Goal: Find specific page/section: Find specific page/section

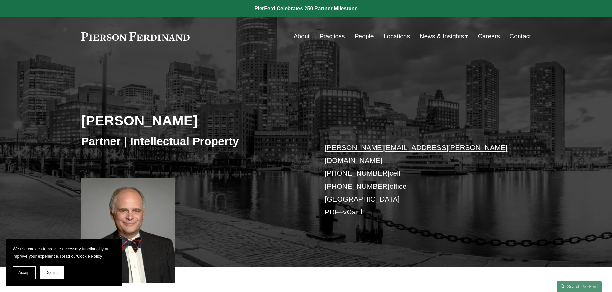
click at [360, 39] on link "People" at bounding box center [363, 36] width 19 height 12
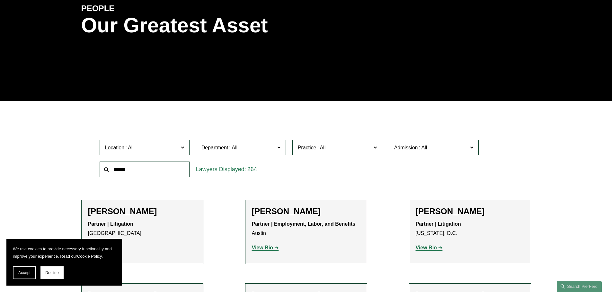
scroll to position [225, 0]
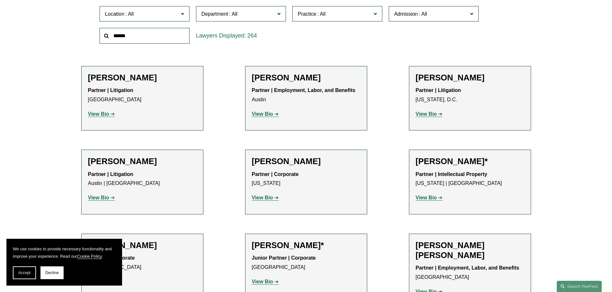
click at [170, 11] on span "Location" at bounding box center [142, 14] width 74 height 9
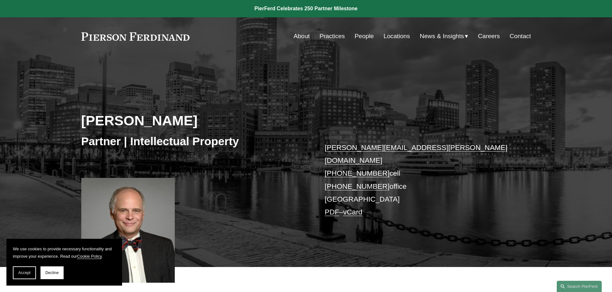
click at [359, 36] on link "People" at bounding box center [363, 36] width 19 height 12
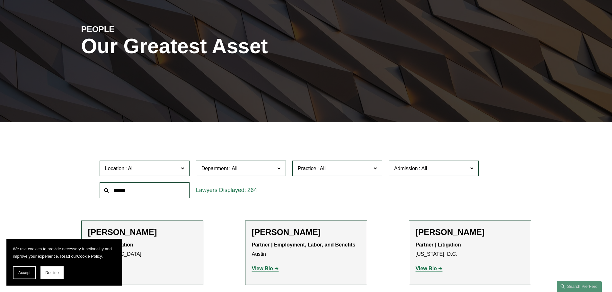
scroll to position [160, 0]
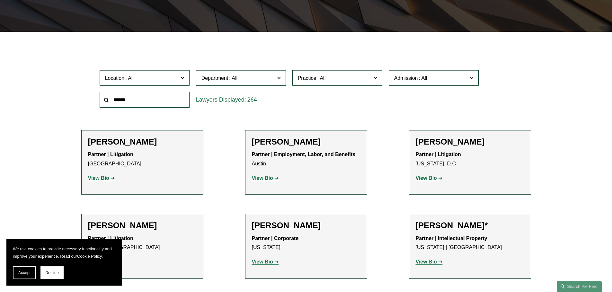
click at [177, 78] on span "Location" at bounding box center [142, 78] width 74 height 9
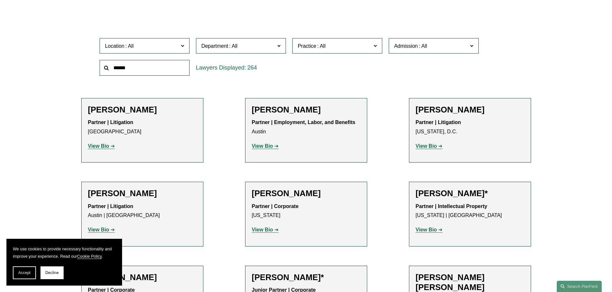
scroll to position [23, 0]
click at [320, 44] on span at bounding box center [321, 45] width 10 height 5
click at [0, 0] on link "Patents" at bounding box center [0, 0] width 0 height 0
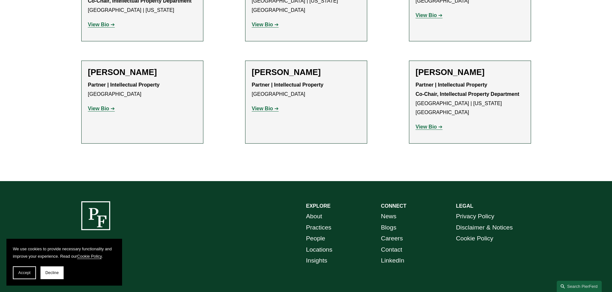
scroll to position [578, 0]
